Goal: Task Accomplishment & Management: Complete application form

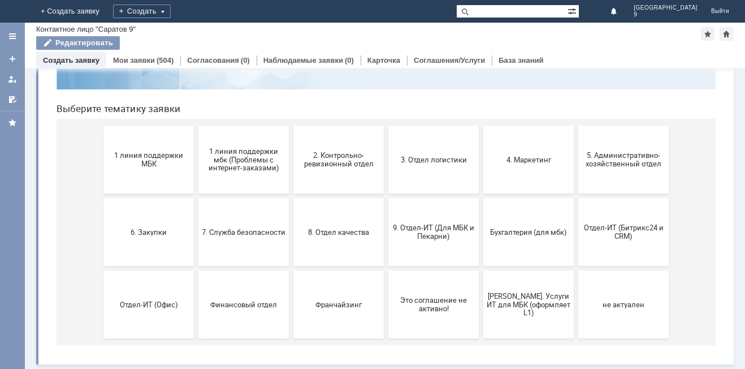
scroll to position [92, 0]
click at [460, 230] on span "9. Отдел-ИТ (Для МБК и Пекарни)" at bounding box center [434, 231] width 84 height 17
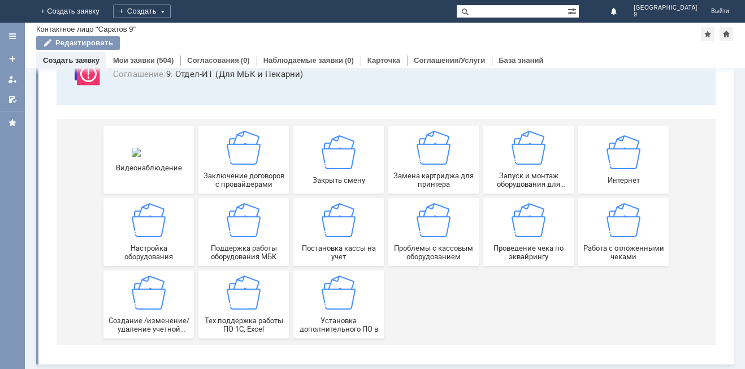
scroll to position [94, 0]
click at [633, 234] on img at bounding box center [624, 220] width 34 height 34
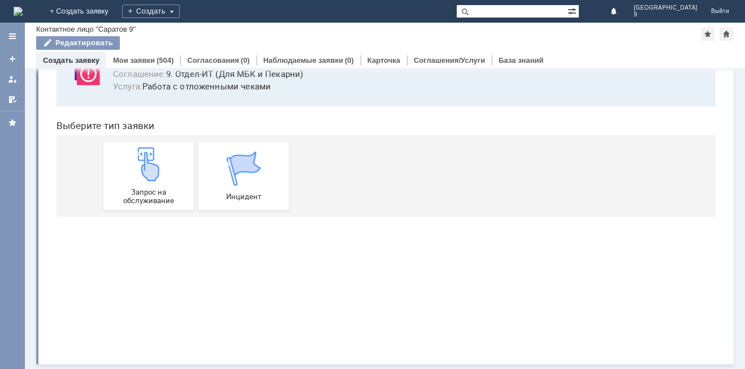
scroll to position [0, 0]
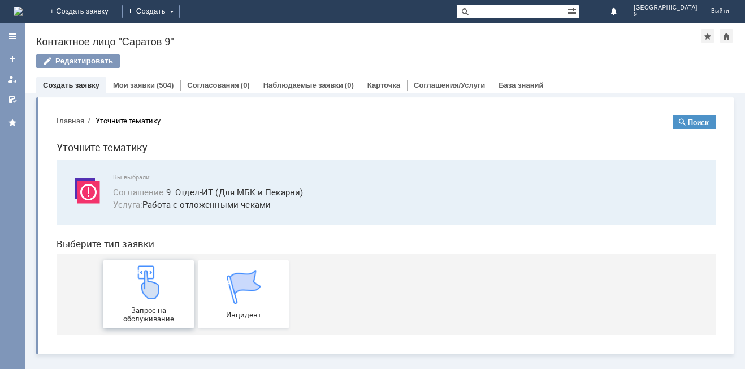
click at [115, 315] on span "Запрос на обслуживание" at bounding box center [149, 314] width 84 height 17
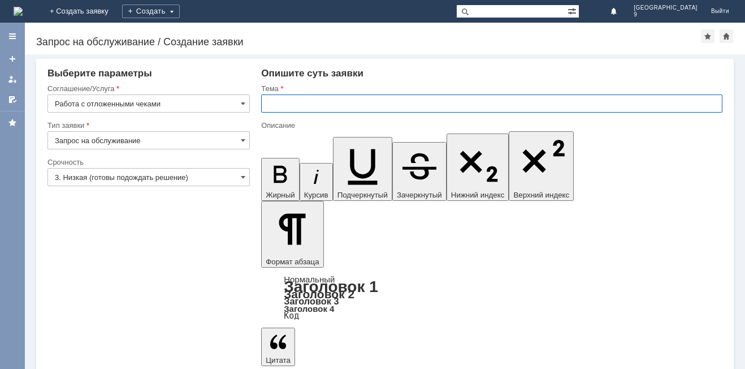
click at [414, 111] on input "text" at bounding box center [491, 103] width 461 height 18
type input "Отл чеки"
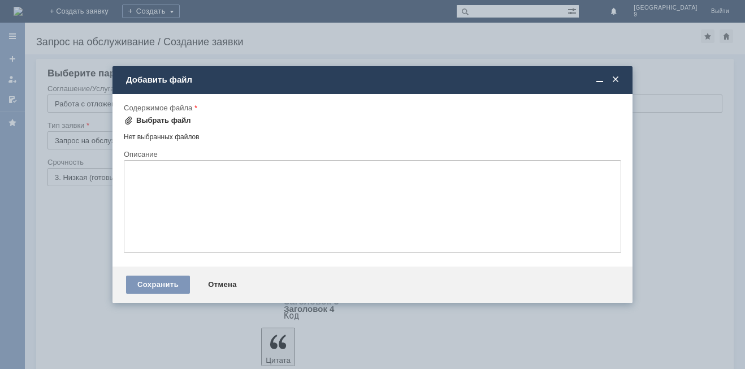
click at [159, 122] on div "Выбрать файл" at bounding box center [163, 120] width 55 height 9
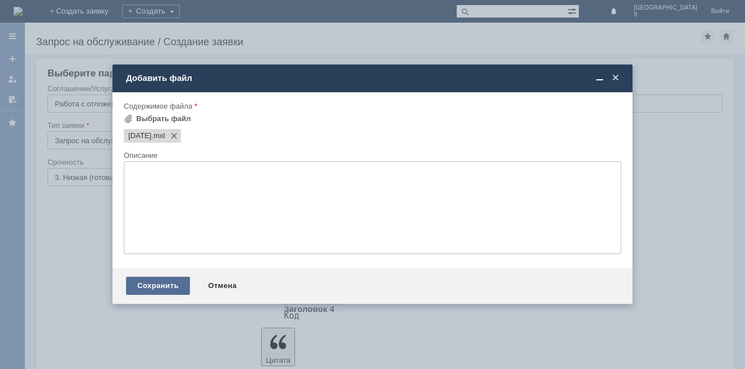
click at [177, 283] on div "Сохранить" at bounding box center [158, 285] width 64 height 18
